Goal: Task Accomplishment & Management: Complete application form

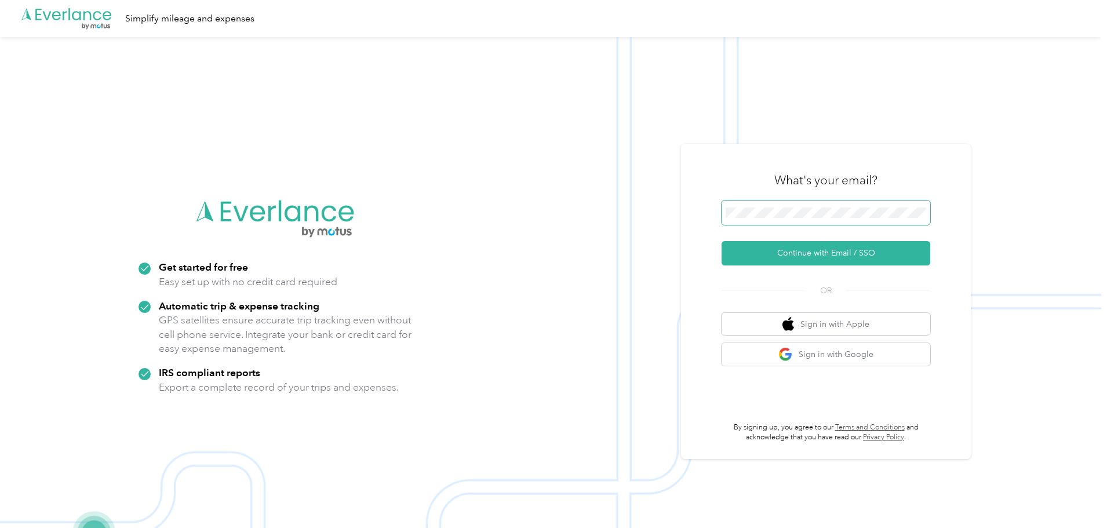
click at [865, 220] on span at bounding box center [826, 213] width 209 height 24
click at [797, 256] on button "Continue with Email / SSO" at bounding box center [826, 253] width 209 height 24
click at [544, 207] on div ".cls-1 { fill: #00adee; } .cls-2 { fill: #fff; } .cls-3 { fill: #707372; } .cls…" at bounding box center [550, 301] width 1101 height 528
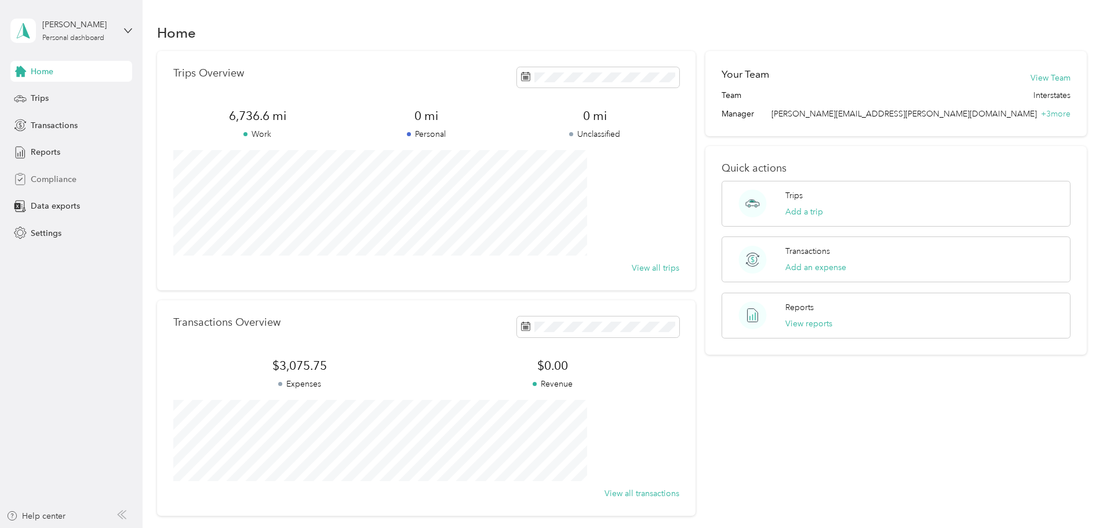
click at [60, 183] on span "Compliance" at bounding box center [54, 179] width 46 height 12
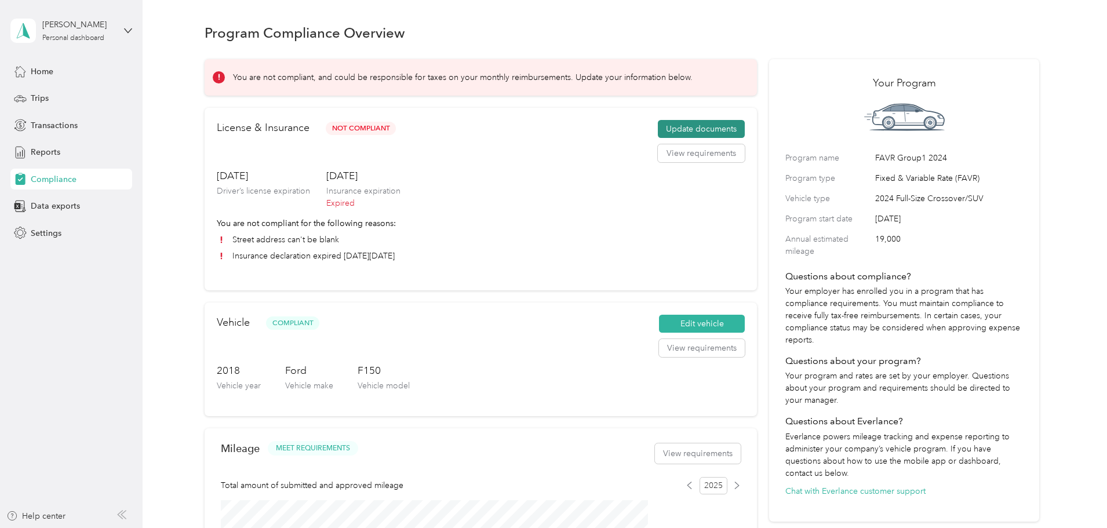
click at [689, 139] on button "Update documents" at bounding box center [701, 129] width 87 height 19
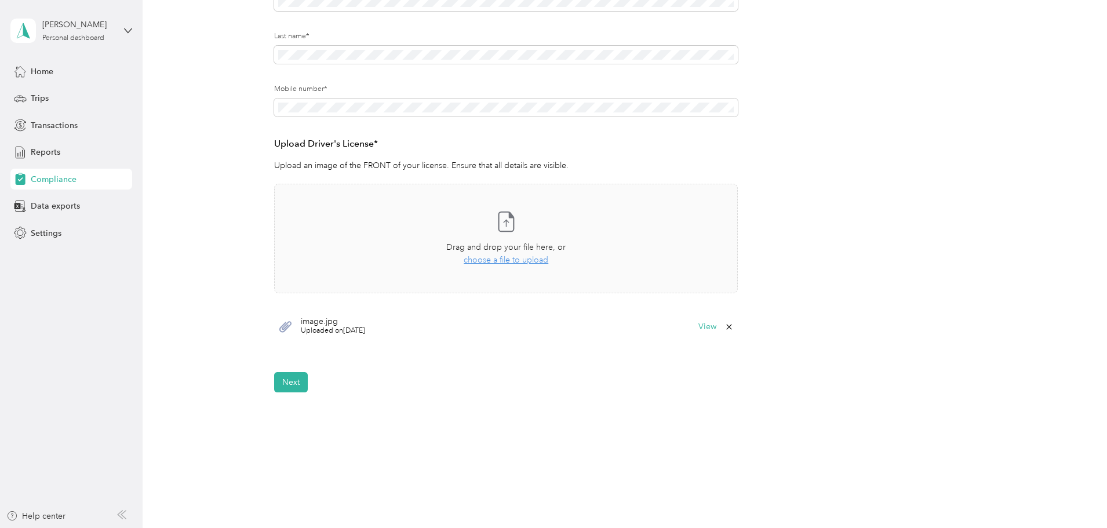
scroll to position [231, 0]
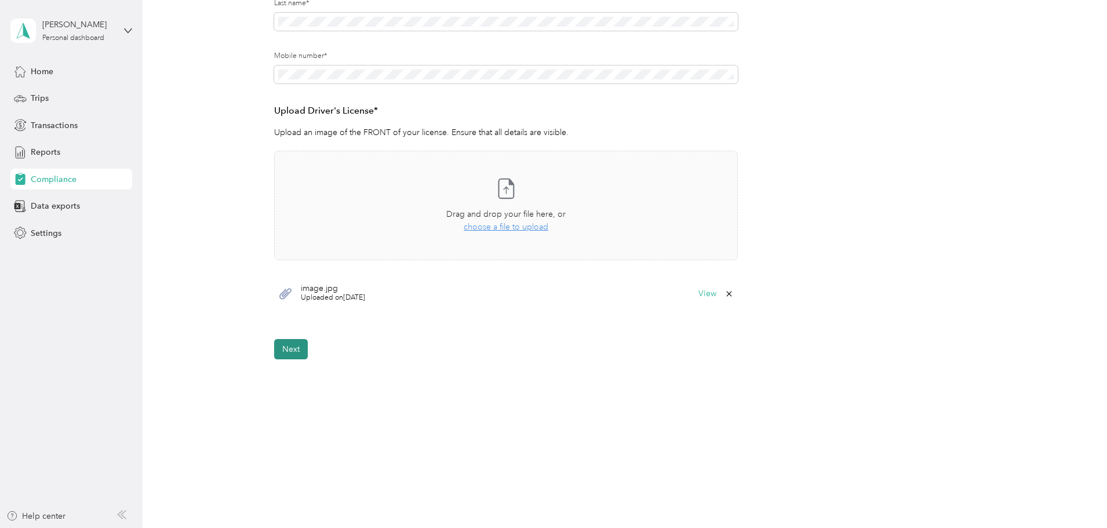
click at [288, 351] on button "Next" at bounding box center [291, 349] width 34 height 20
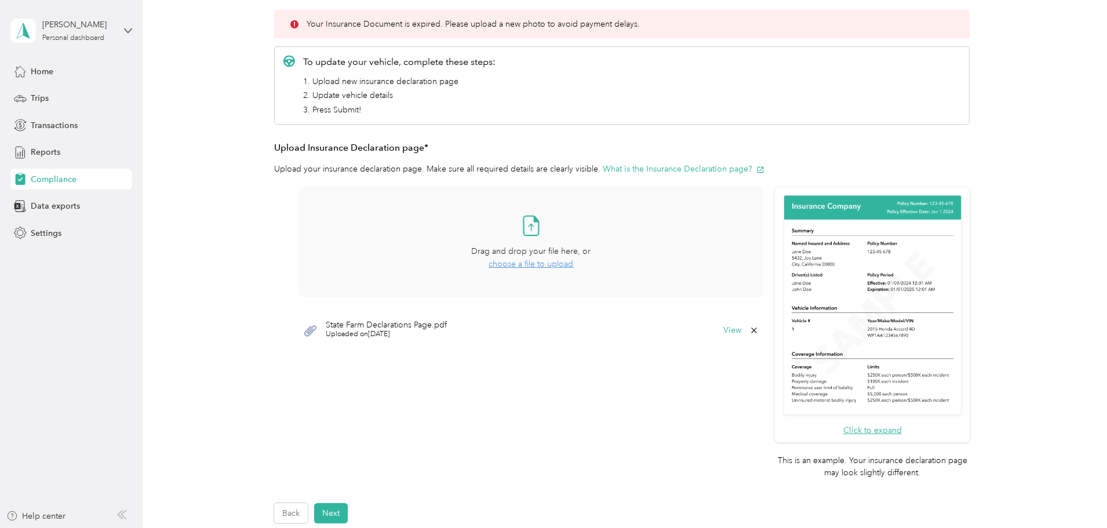
scroll to position [157, 0]
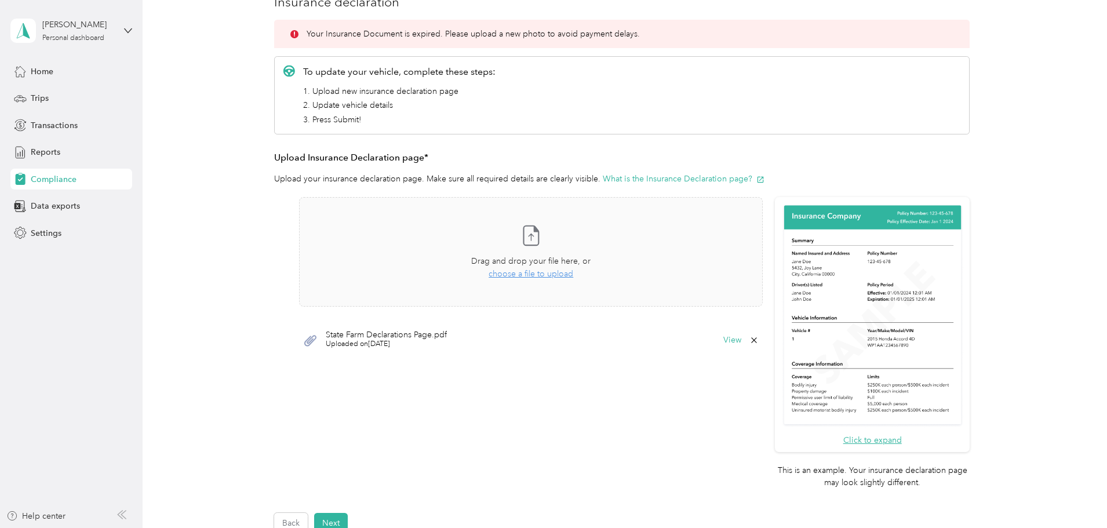
click at [752, 339] on icon at bounding box center [753, 340] width 9 height 9
click at [727, 347] on button "Yes" at bounding box center [723, 348] width 23 height 19
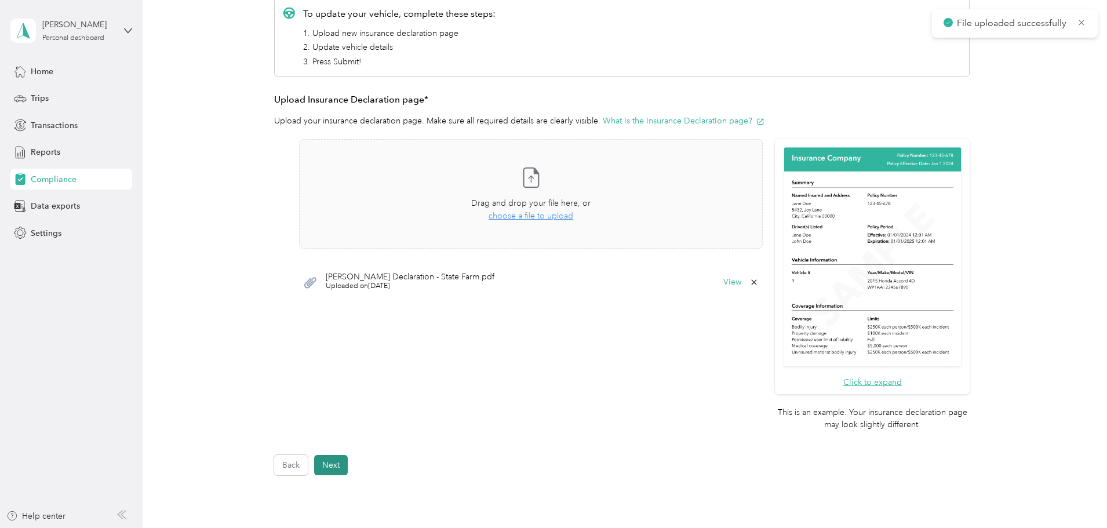
click at [332, 469] on button "Next" at bounding box center [331, 465] width 34 height 20
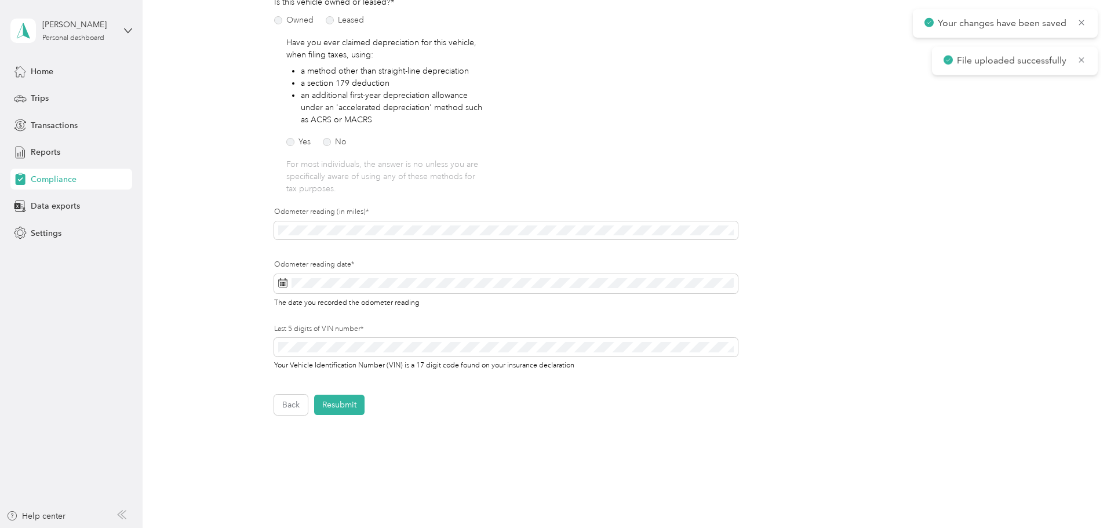
scroll to position [188, 0]
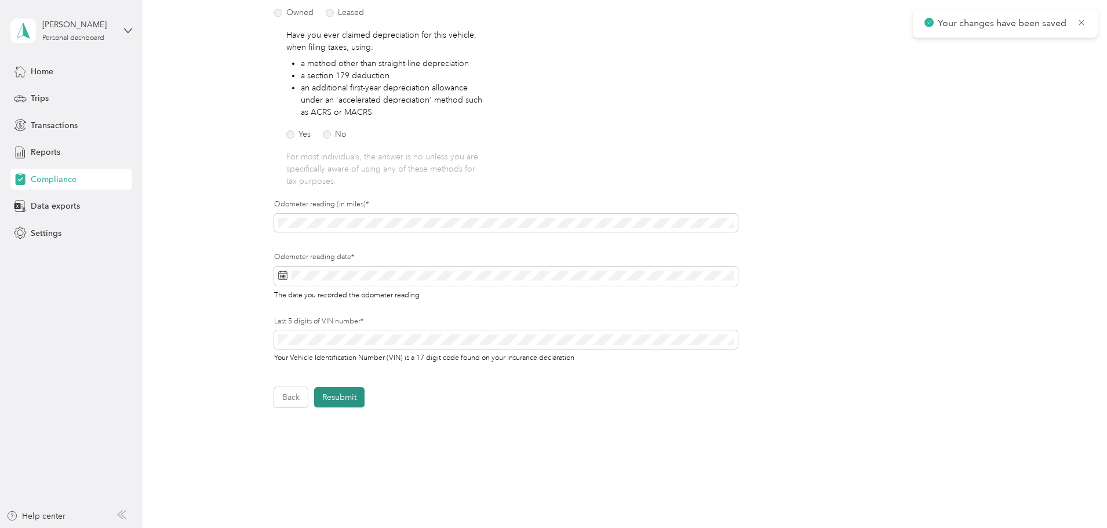
click at [333, 395] on button "Resubmit" at bounding box center [339, 397] width 50 height 20
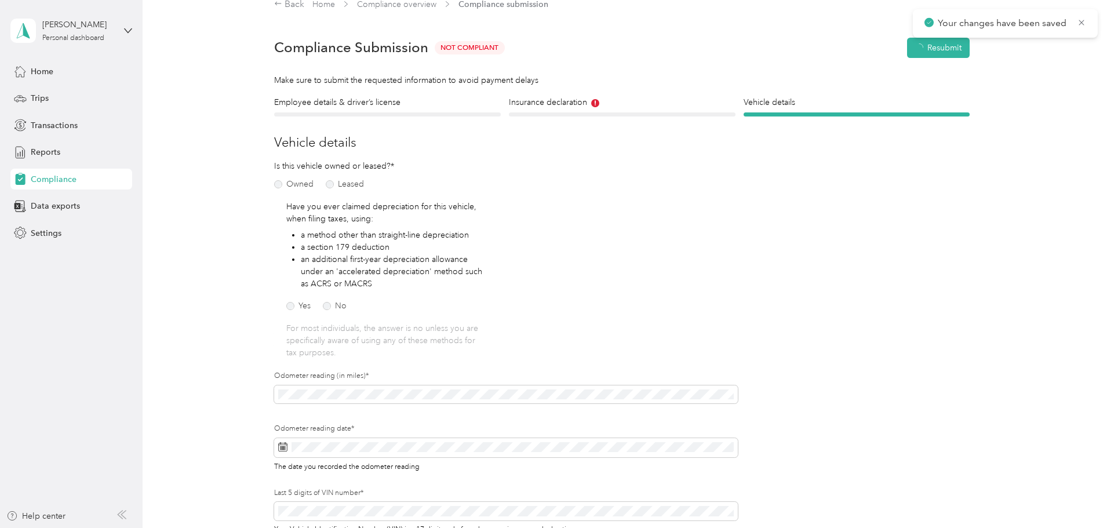
scroll to position [14, 0]
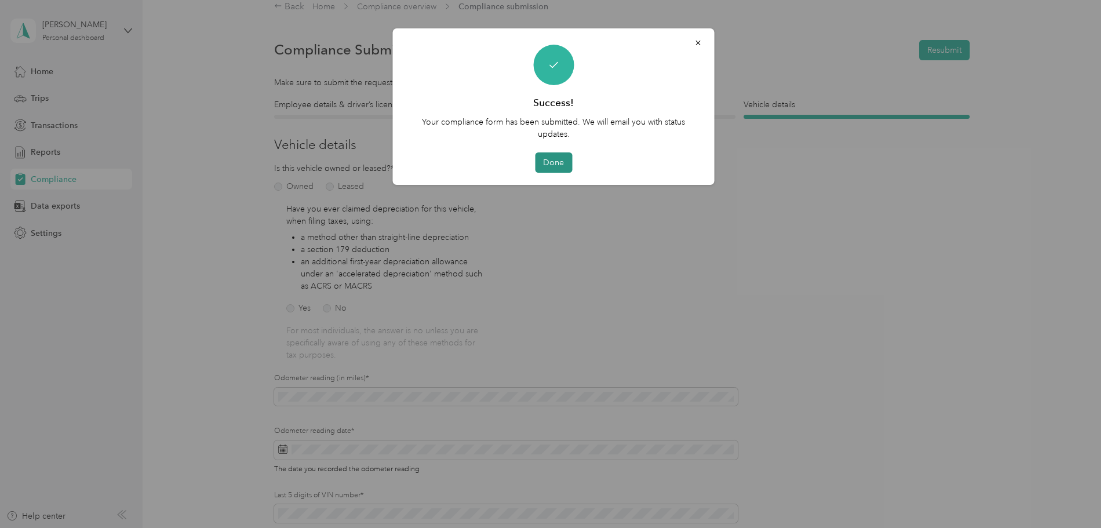
click at [560, 163] on button "Done" at bounding box center [553, 162] width 37 height 20
